Goal: Transaction & Acquisition: Download file/media

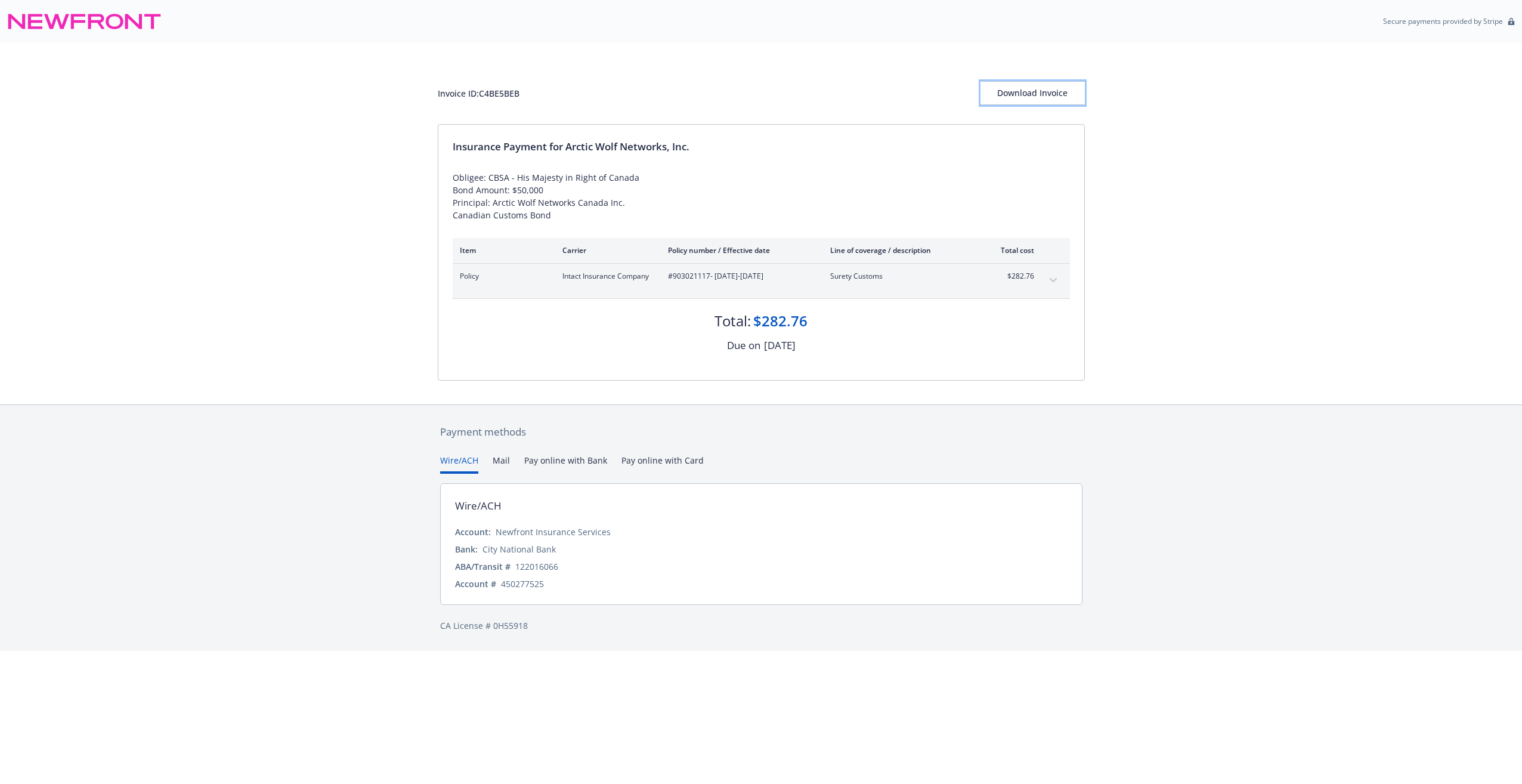
drag, startPoint x: 1049, startPoint y: 89, endPoint x: 391, endPoint y: 553, distance: 805.1
click at [1049, 89] on div "Download Invoice" at bounding box center [1032, 93] width 104 height 23
